Goal: Transaction & Acquisition: Purchase product/service

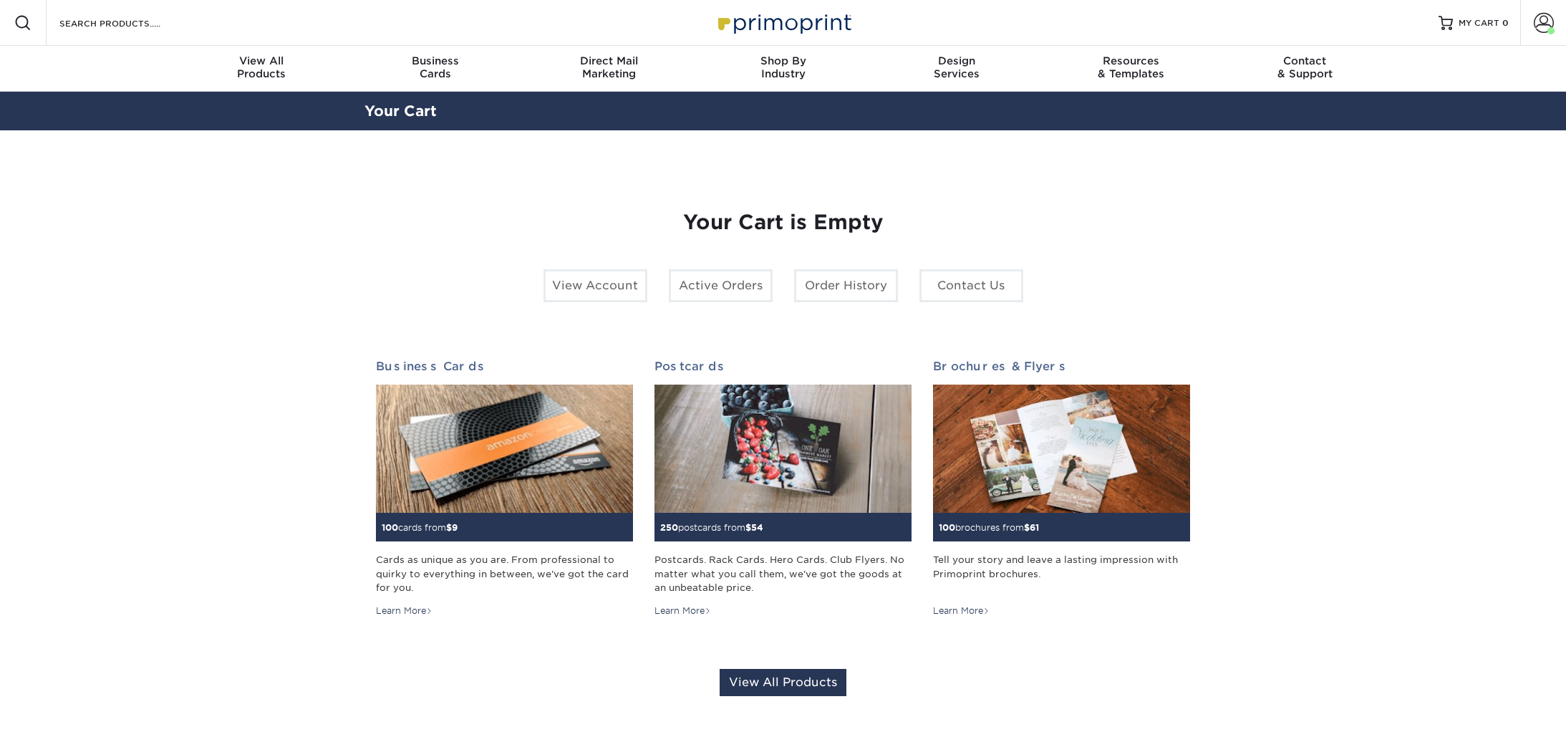
click at [207, 21] on div "Resources Menu Search Products Account Welcome, Taylor Account Dashboard Active…" at bounding box center [783, 23] width 1566 height 46
click at [178, 23] on input "Search Products" at bounding box center [128, 22] width 140 height 17
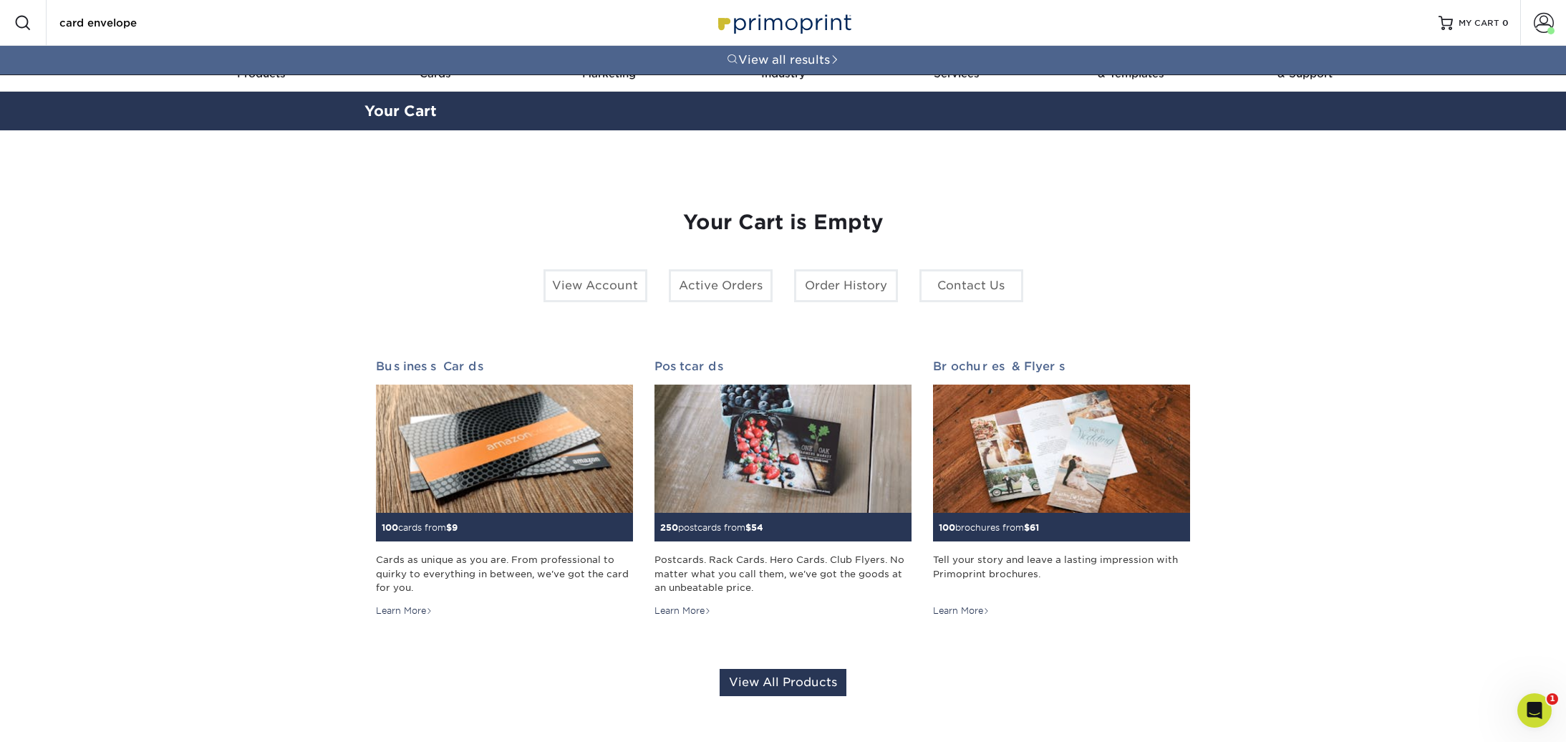
type input "card envelope"
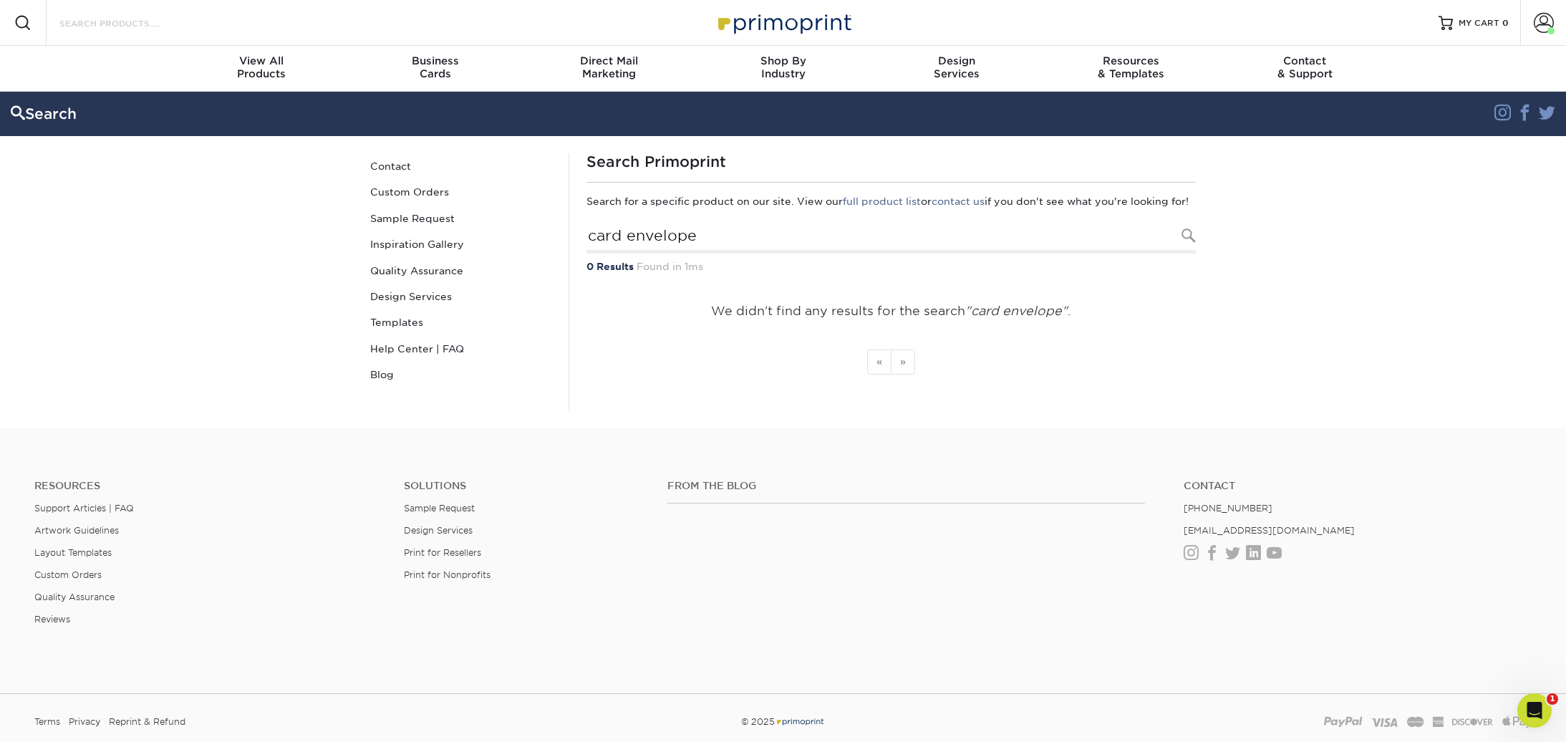
click at [116, 24] on input "Search Products" at bounding box center [128, 22] width 140 height 17
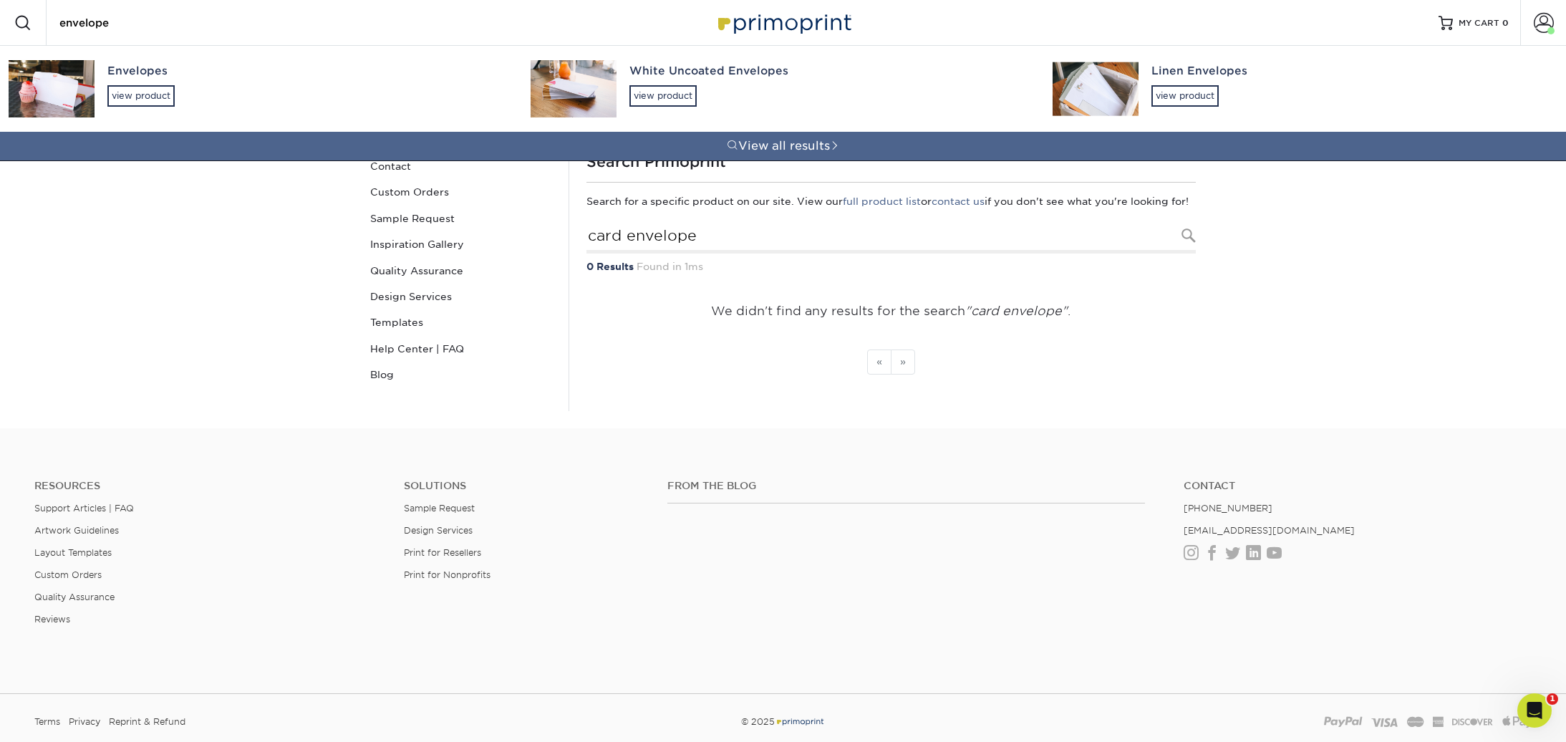
type input "envelope"
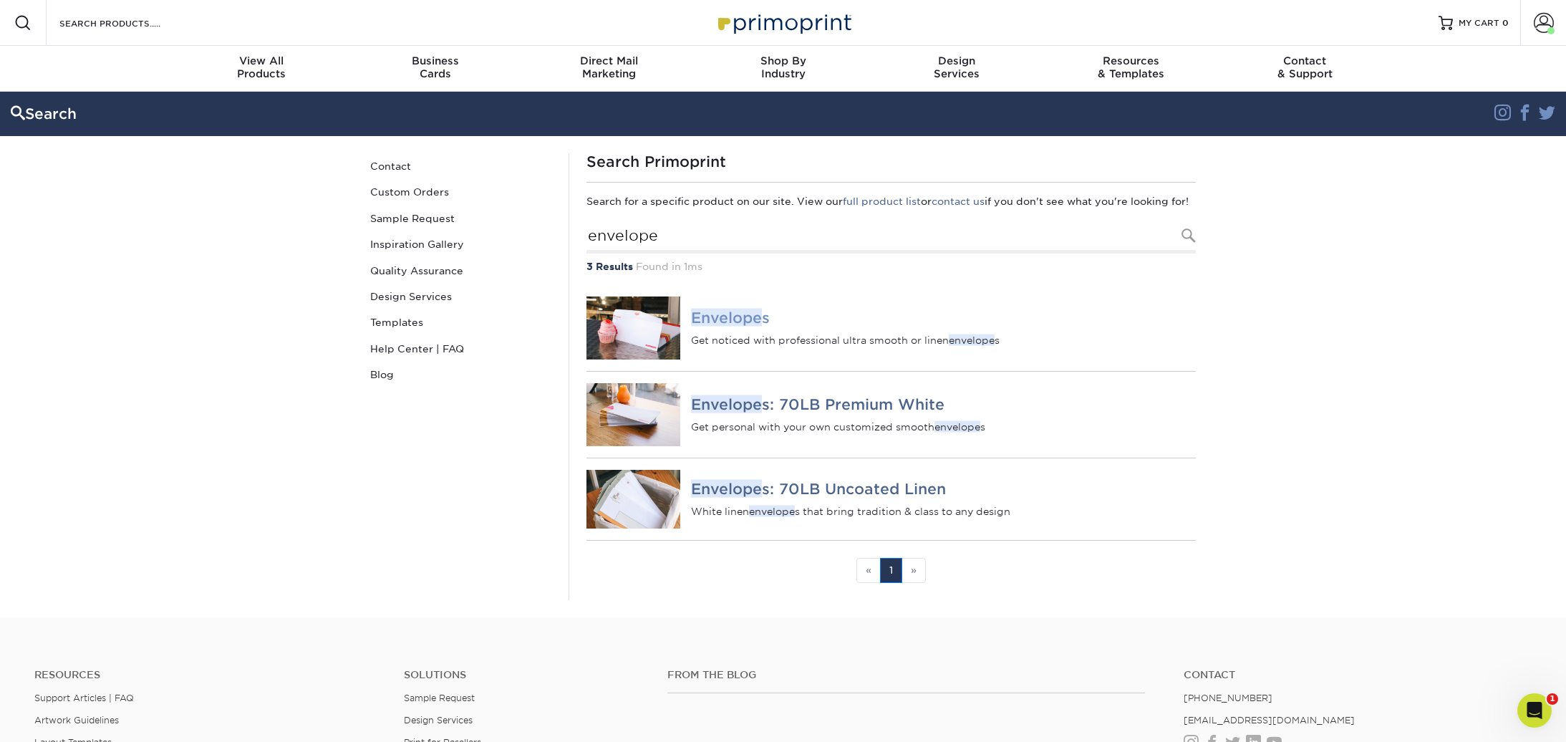
click at [740, 326] on em "Envelope" at bounding box center [726, 318] width 71 height 18
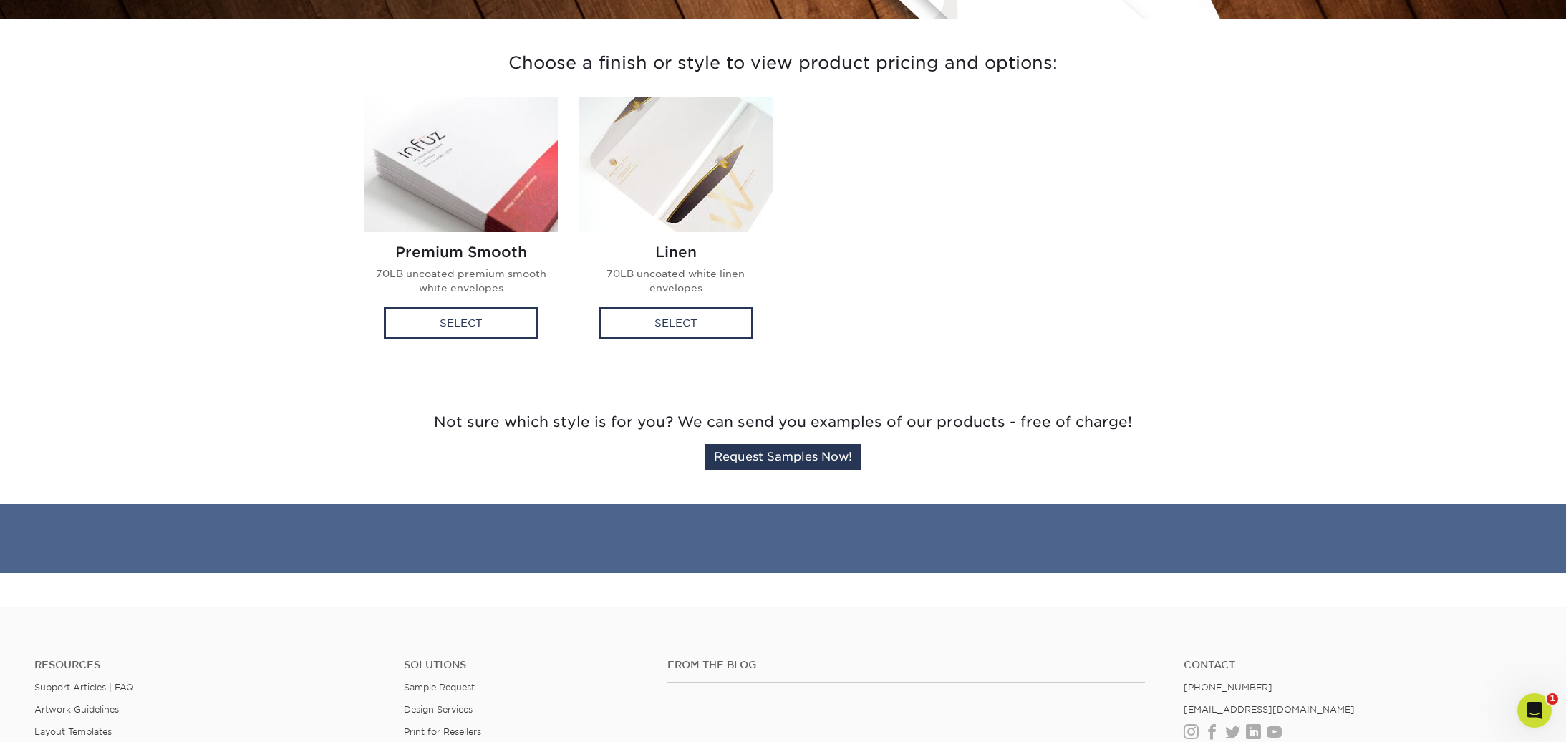
scroll to position [129, 0]
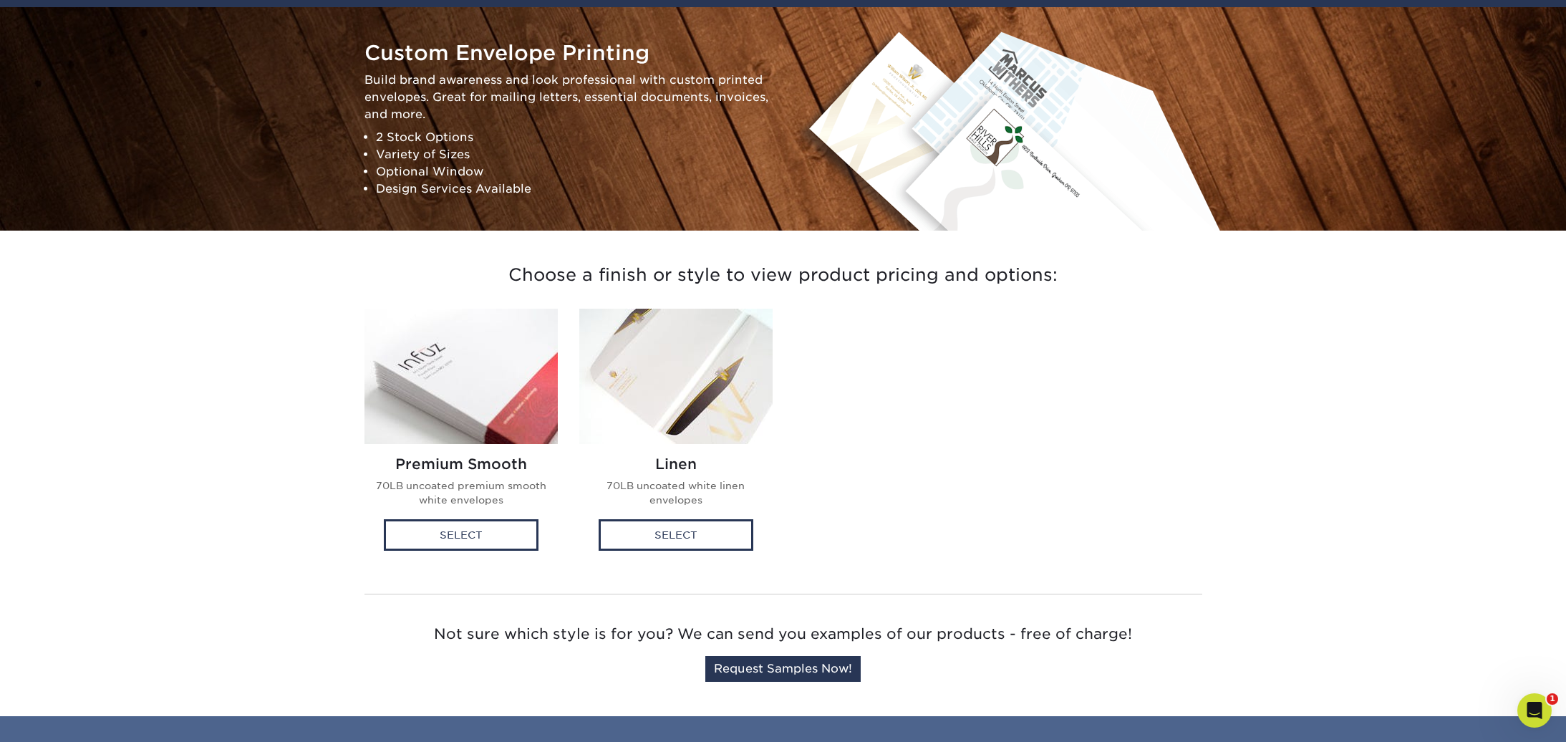
click at [525, 392] on img at bounding box center [460, 376] width 193 height 135
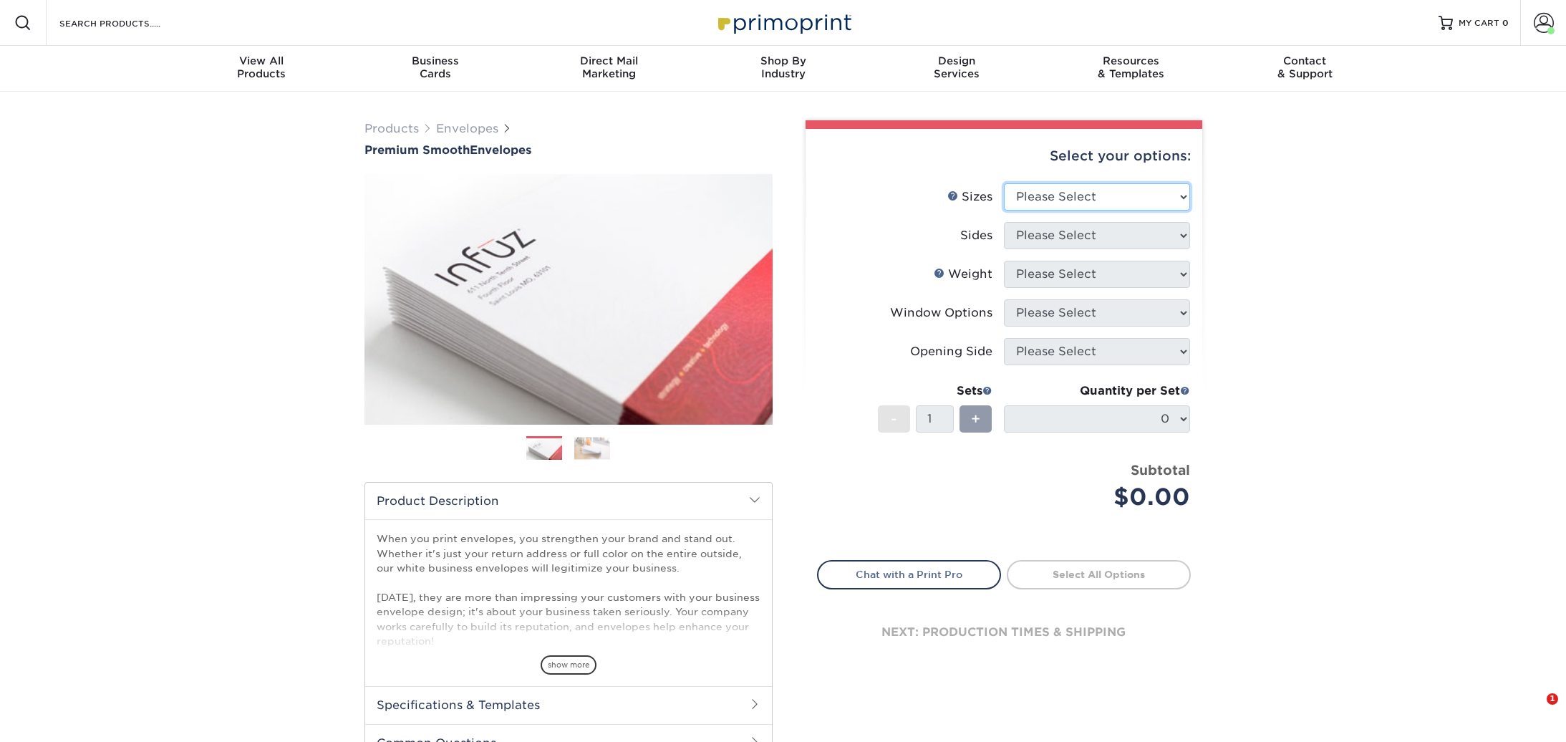
click at [1089, 198] on select "Please Select 8.875" x 3.875" 4.125" x 9.5" 5.25" x 7.25" 9" x 12"" at bounding box center [1097, 196] width 186 height 27
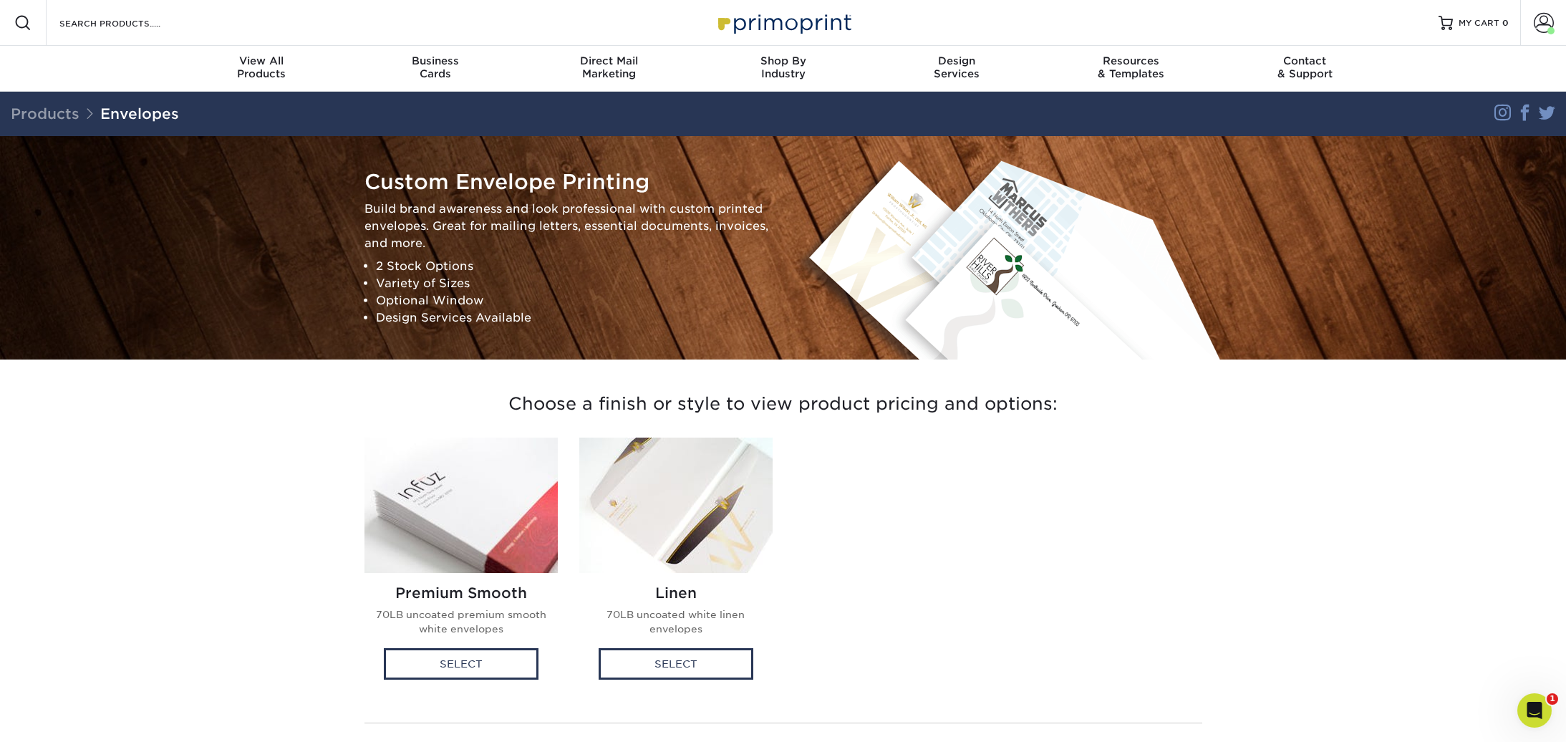
click at [660, 482] on img at bounding box center [675, 504] width 193 height 135
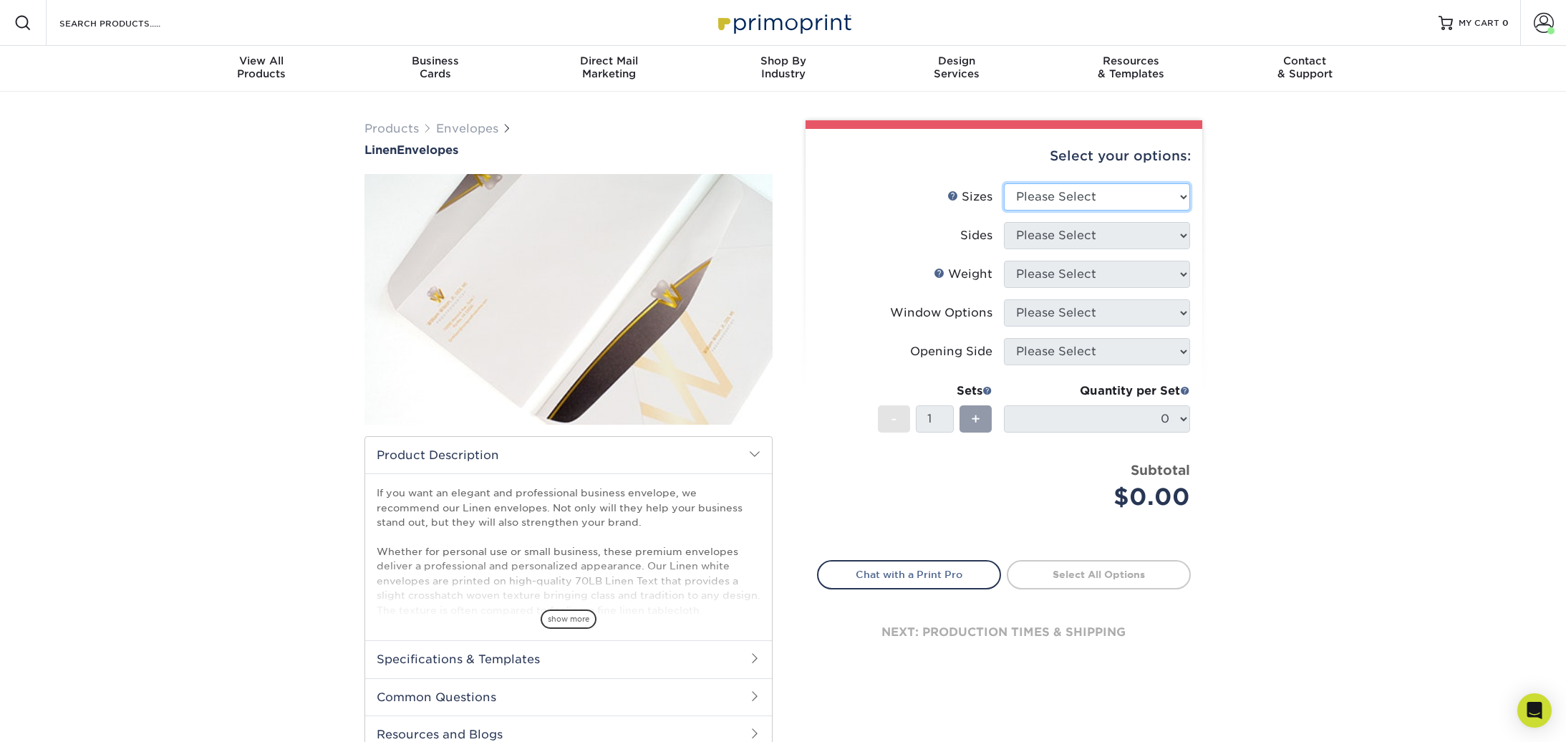
click at [1033, 205] on select "Please Select 8.875" x 3.875" 4.125" x 9.5" 5.25" x 7.25" 9" x 12"" at bounding box center [1097, 196] width 186 height 27
